Goal: Task Accomplishment & Management: Complete application form

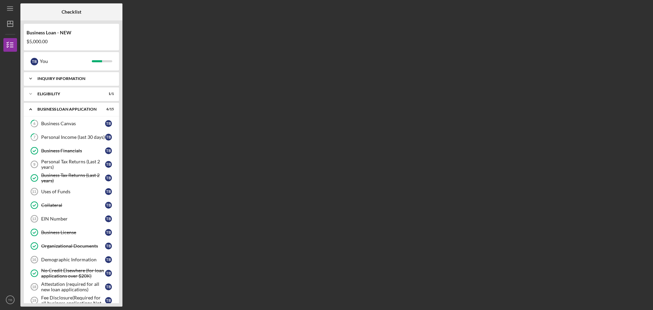
click at [56, 78] on div "INQUIRY INFORMATION" at bounding box center [73, 78] width 73 height 4
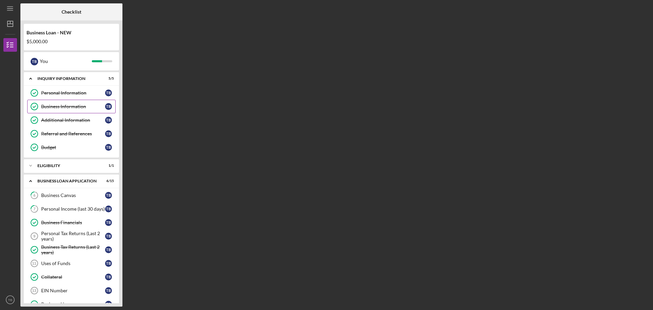
click at [65, 105] on div "Business Information" at bounding box center [73, 106] width 64 height 5
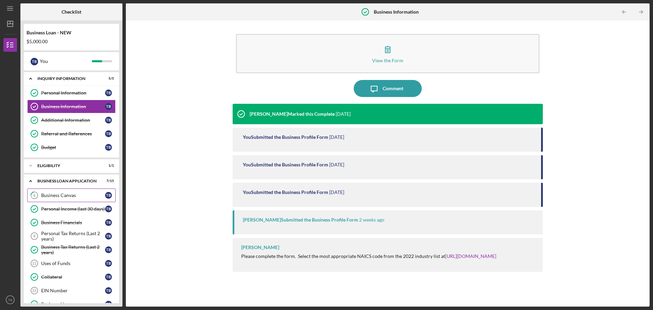
click at [51, 193] on div "Business Canvas" at bounding box center [73, 194] width 64 height 5
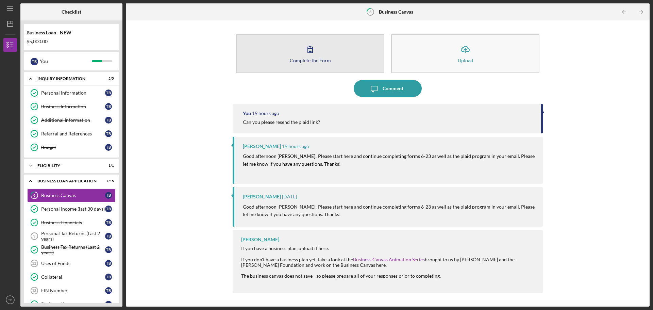
click at [305, 60] on div "Complete the Form" at bounding box center [310, 60] width 41 height 5
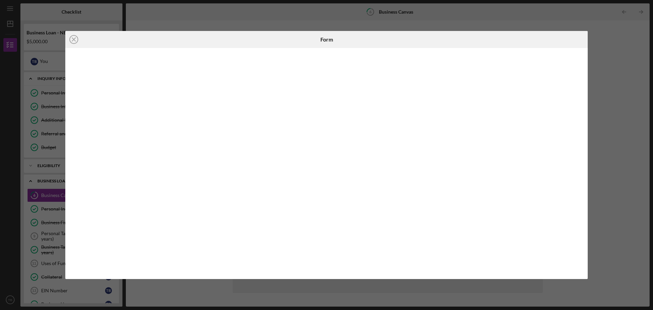
click at [417, 51] on div at bounding box center [326, 163] width 522 height 231
click at [72, 37] on icon "Icon/Close" at bounding box center [73, 39] width 17 height 17
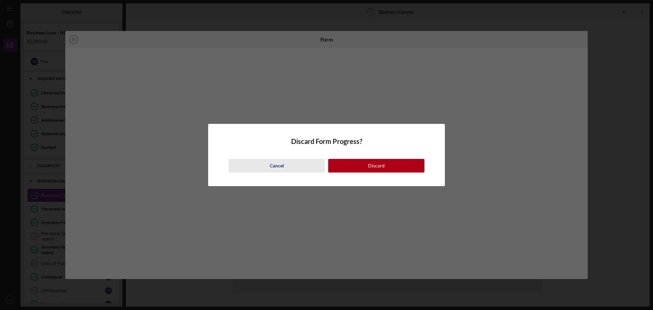
click at [272, 161] on div "Cancel" at bounding box center [277, 166] width 14 height 14
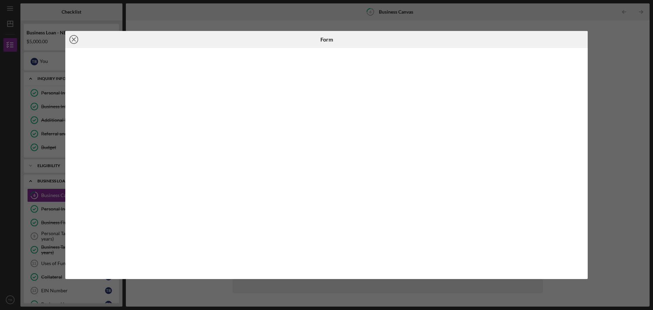
click at [76, 41] on icon "Icon/Close" at bounding box center [73, 39] width 17 height 17
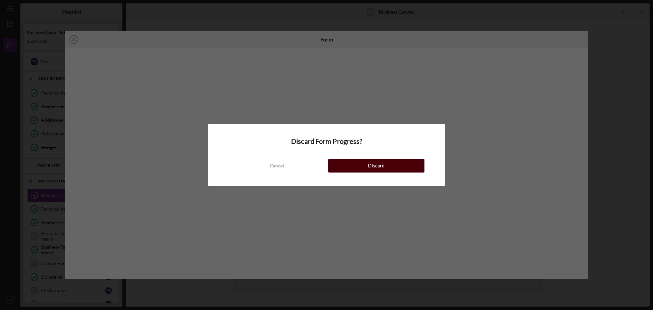
click at [375, 170] on div "Discard" at bounding box center [376, 166] width 17 height 14
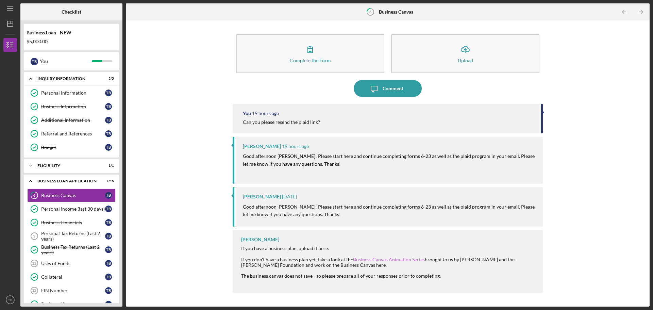
click at [384, 258] on link "Business Canvas Animation Series" at bounding box center [389, 259] width 72 height 6
